Goal: Task Accomplishment & Management: Use online tool/utility

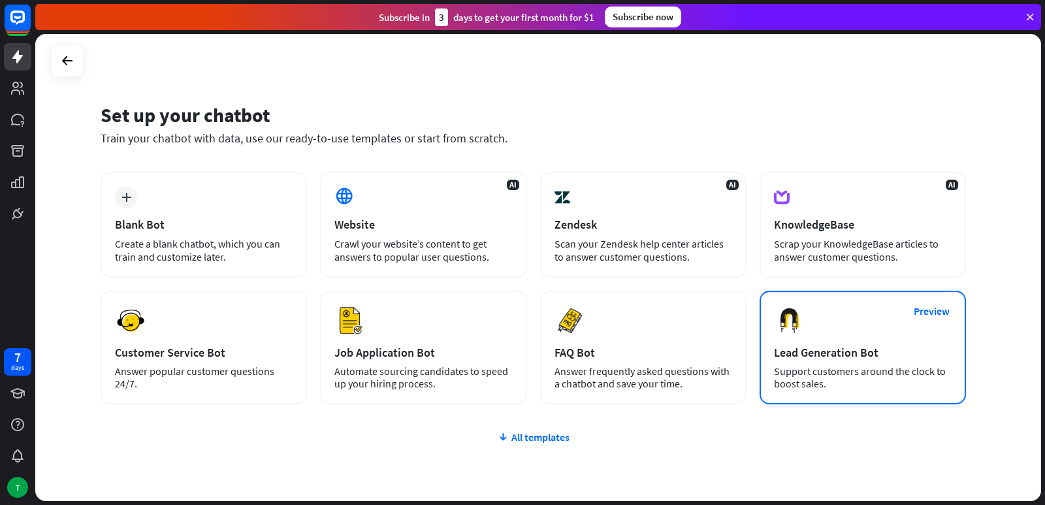
scroll to position [60, 0]
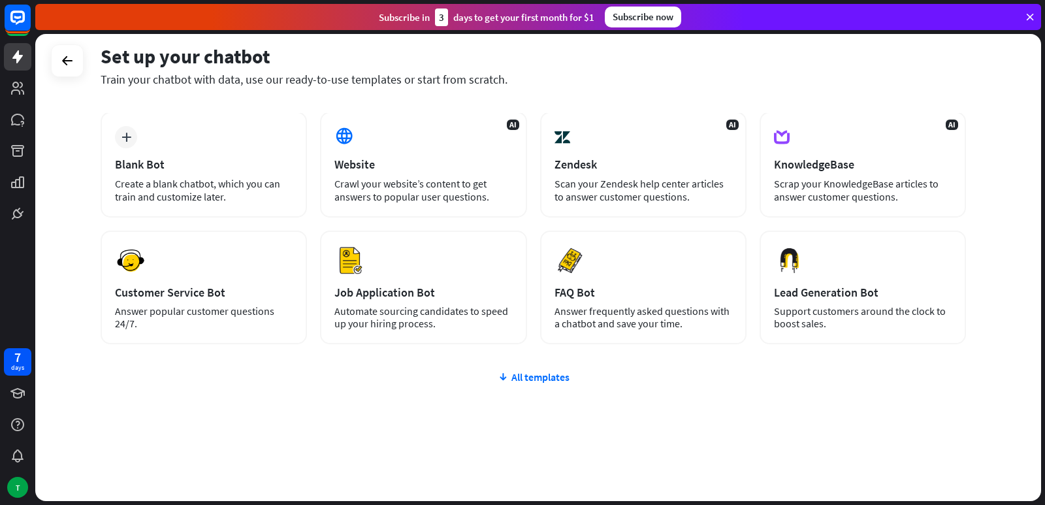
click at [528, 370] on div "plus Blank Bot Create a blank chatbot, which you can train and customize later.…" at bounding box center [533, 306] width 865 height 389
click at [544, 375] on div "All templates" at bounding box center [533, 376] width 865 height 13
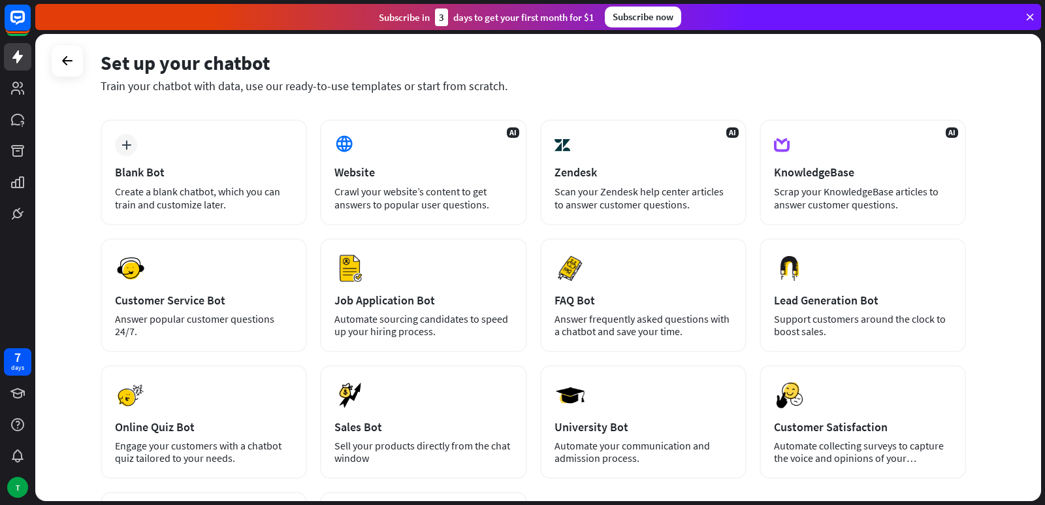
scroll to position [0, 0]
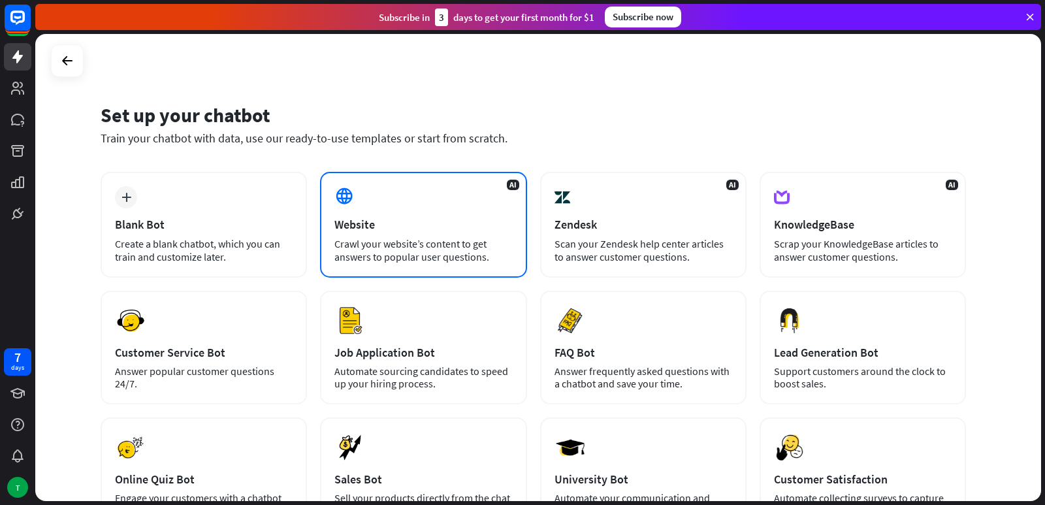
click at [345, 195] on icon at bounding box center [344, 196] width 20 height 20
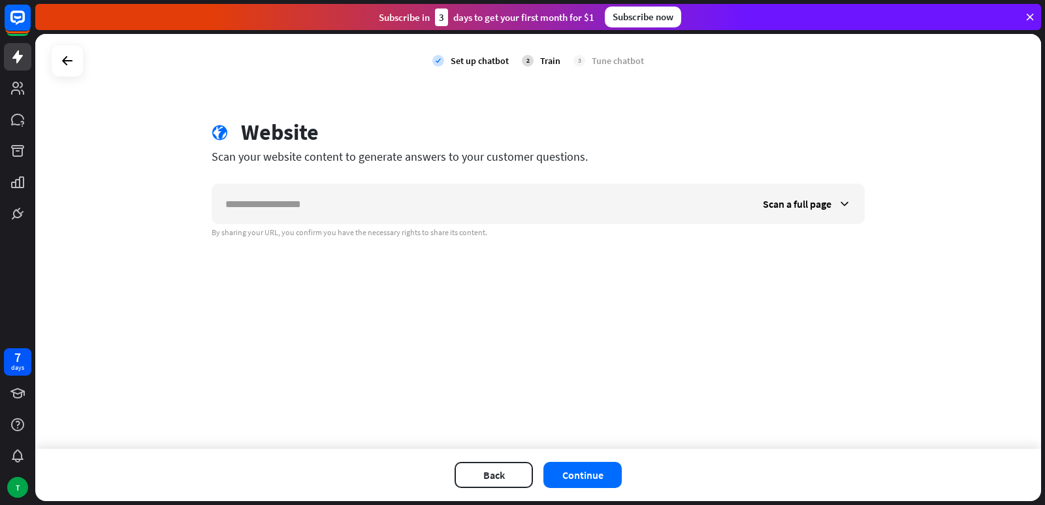
click at [276, 258] on div "check Set up chatbot 2 Train 3 Tune chatbot globe Website Scan your website con…" at bounding box center [538, 241] width 1006 height 415
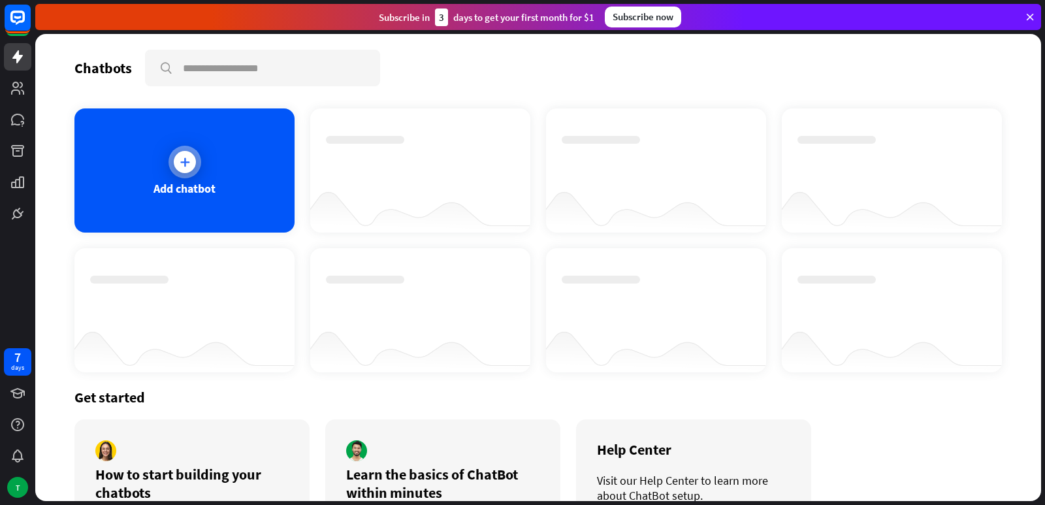
click at [153, 142] on div "Add chatbot" at bounding box center [184, 170] width 220 height 124
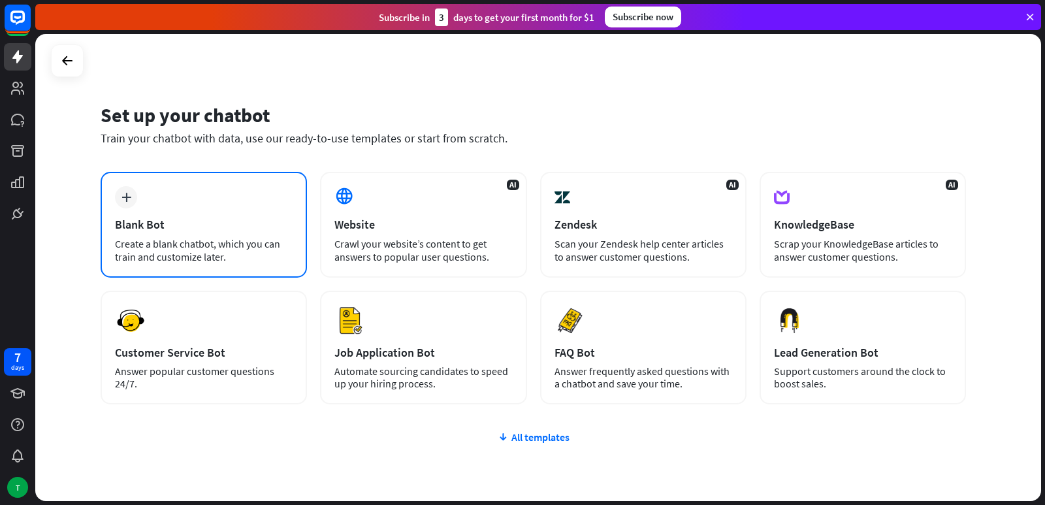
click at [246, 213] on div "plus Blank Bot Create a blank chatbot, which you can train and customize later." at bounding box center [204, 225] width 206 height 106
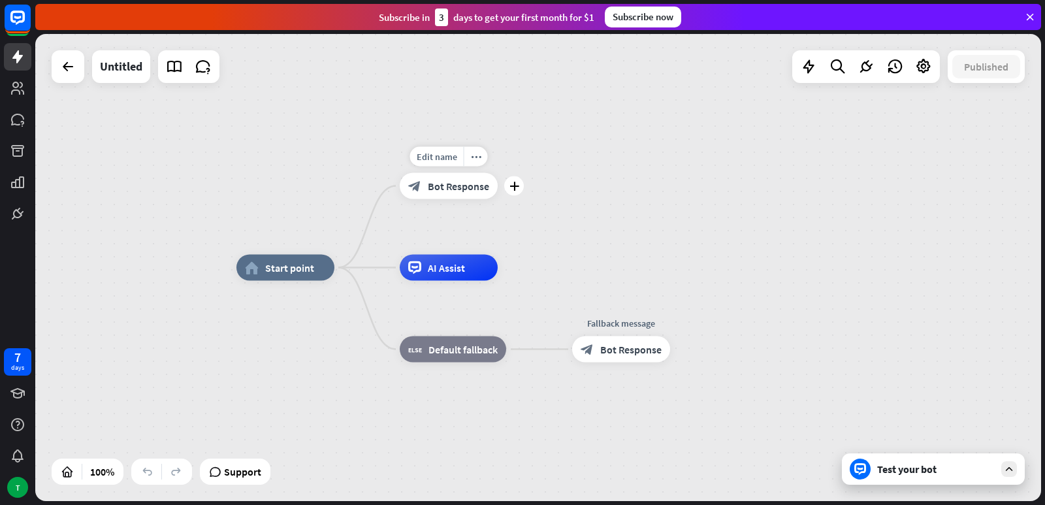
click at [424, 178] on div "block_bot_response Bot Response" at bounding box center [449, 186] width 98 height 26
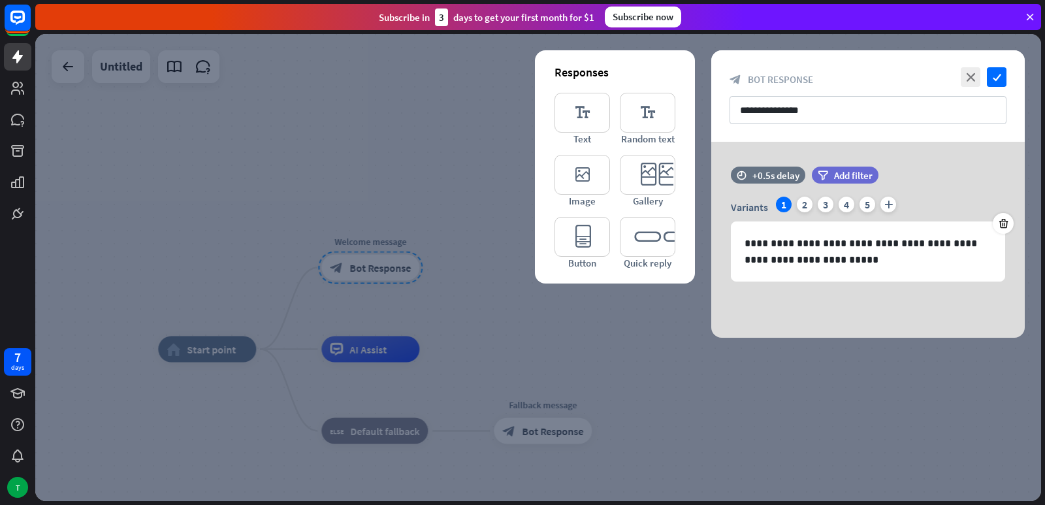
click at [1021, 12] on div "Subscribe [DATE] to get your first month for $1 Subscribe now" at bounding box center [538, 17] width 1006 height 26
click at [1027, 22] on icon at bounding box center [1030, 17] width 12 height 12
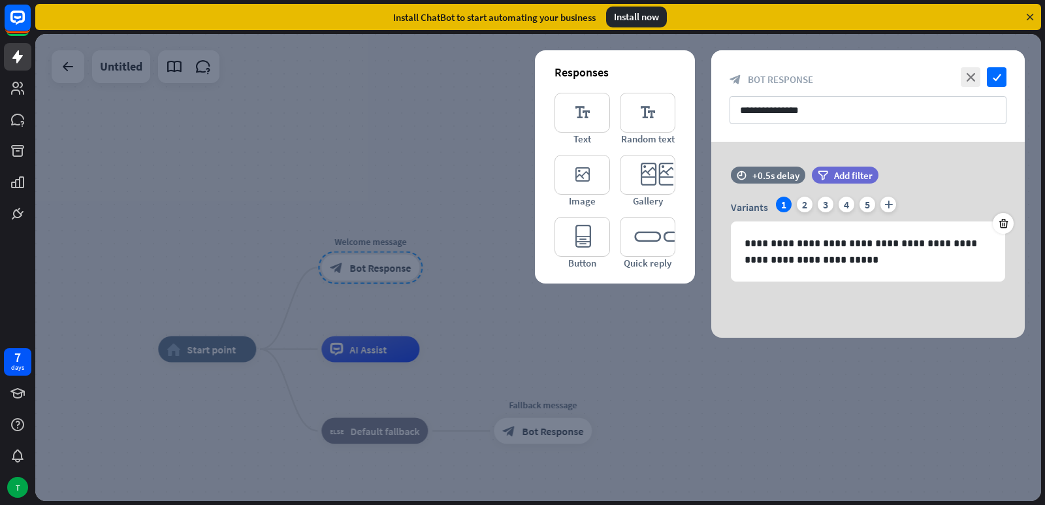
click at [1027, 22] on icon at bounding box center [1030, 17] width 12 height 12
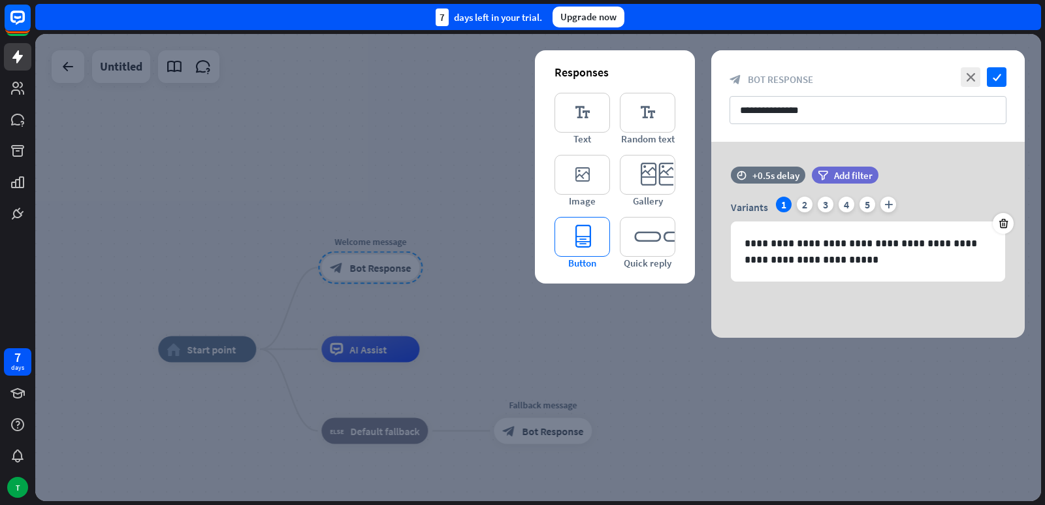
click at [557, 255] on icon "editor_button" at bounding box center [582, 237] width 56 height 40
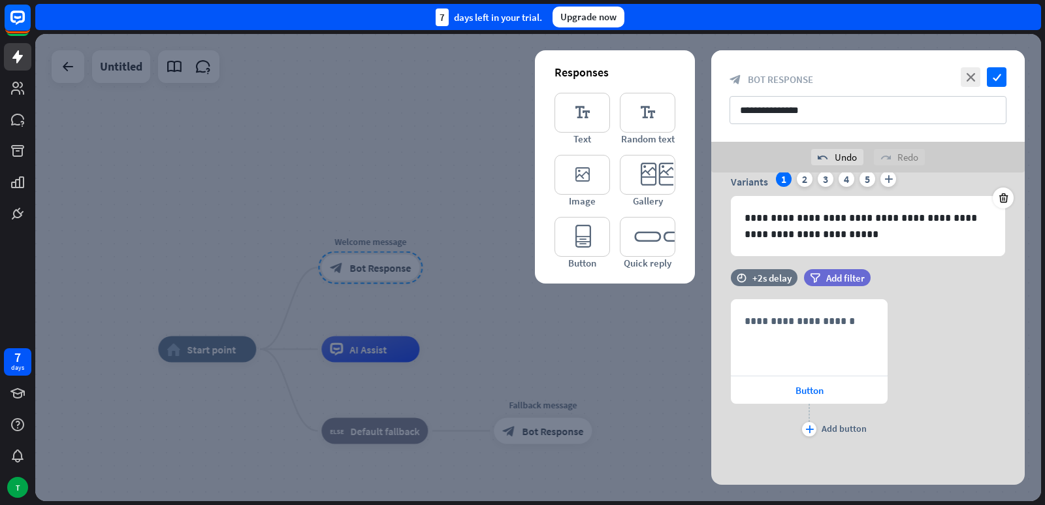
scroll to position [57, 0]
drag, startPoint x: 564, startPoint y: 282, endPoint x: 572, endPoint y: 299, distance: 18.7
click at [564, 283] on div "Responses editor_text Text editor_text Random text editor_image Image editor_ca…" at bounding box center [615, 166] width 160 height 233
click at [575, 304] on div at bounding box center [538, 267] width 1006 height 467
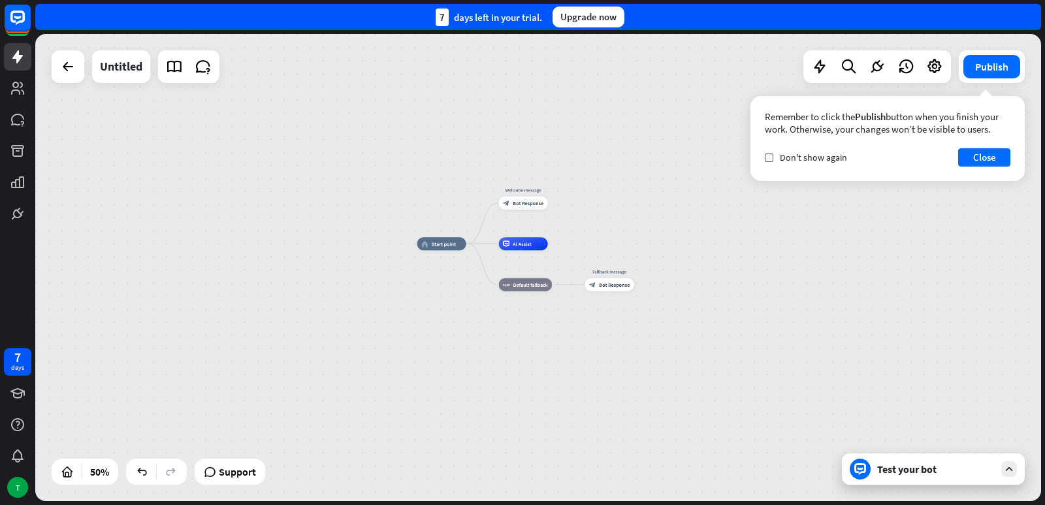
click at [234, 240] on div "home_2 Start point Welcome message block_bot_response Bot Response AI Assist bl…" at bounding box center [538, 267] width 1006 height 467
